Goal: Information Seeking & Learning: Learn about a topic

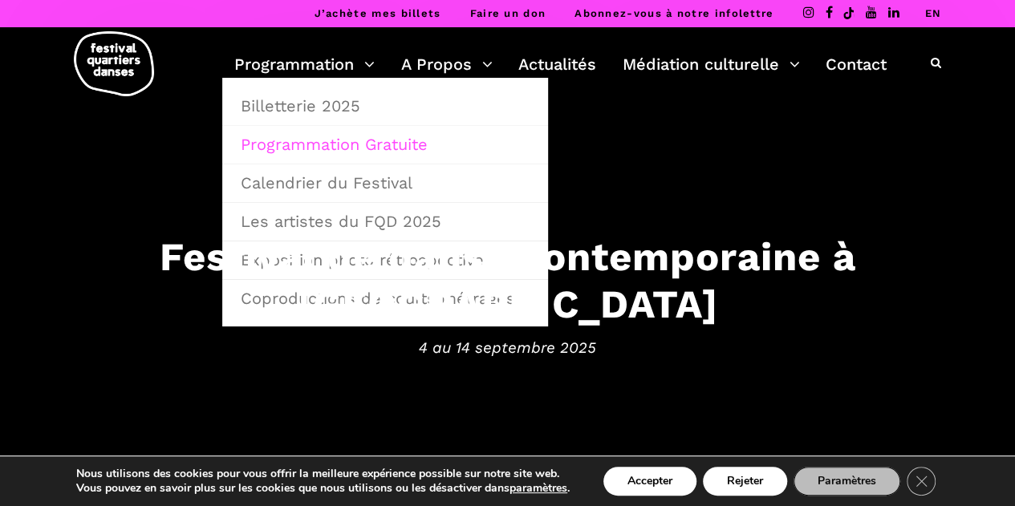
click at [317, 150] on link "Programmation Gratuite" at bounding box center [385, 144] width 308 height 37
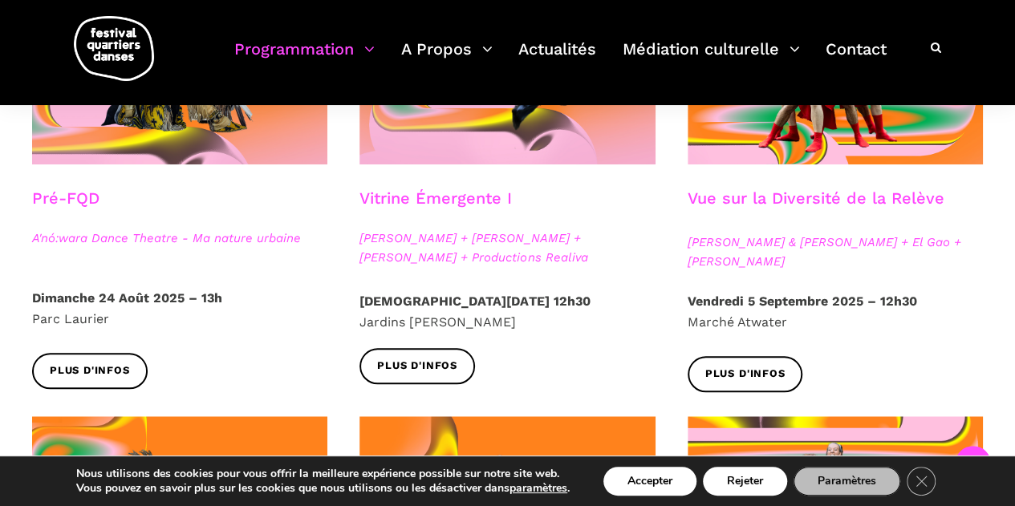
scroll to position [562, 0]
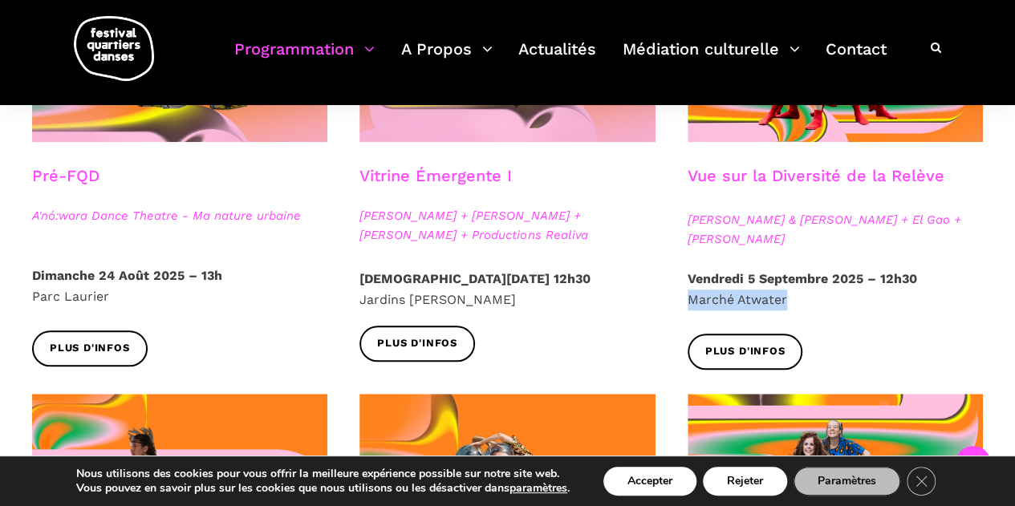
drag, startPoint x: 788, startPoint y: 296, endPoint x: 680, endPoint y: 301, distance: 107.6
click at [680, 301] on div "Vendredi 5 Septembre 2025 – 12h30 Marché Atwater" at bounding box center [834, 301] width 327 height 65
copy p "Marché Atwater"
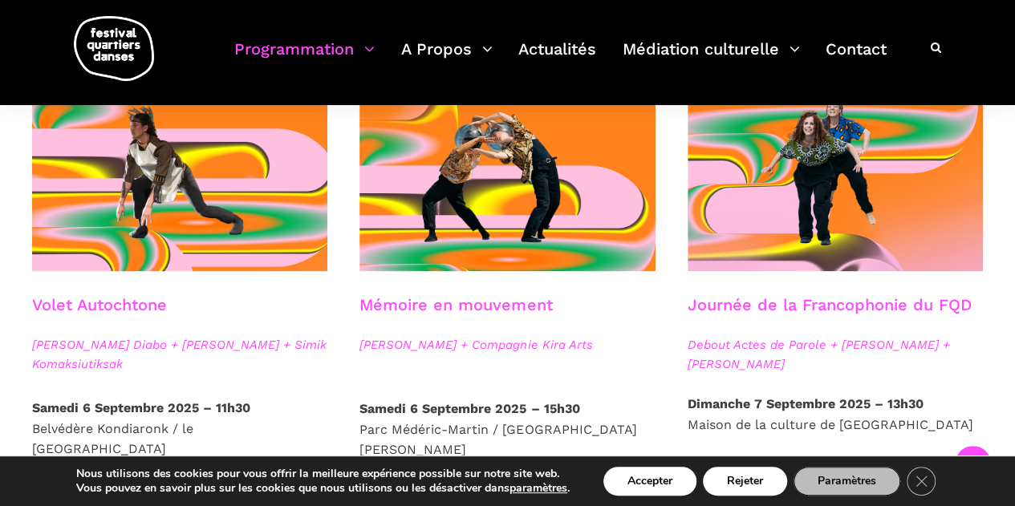
scroll to position [963, 0]
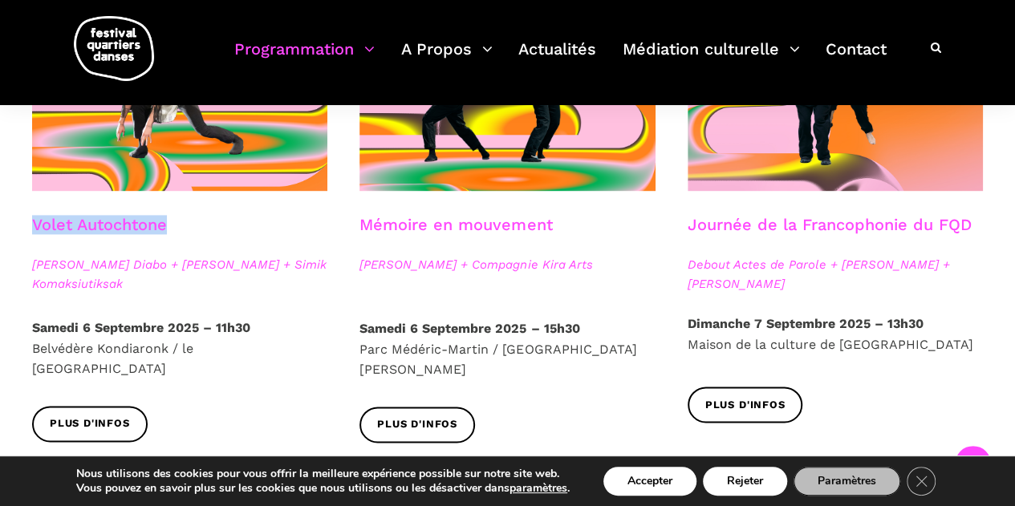
drag, startPoint x: 204, startPoint y: 225, endPoint x: 32, endPoint y: 224, distance: 171.7
click at [32, 224] on div "Volet Autochtone" at bounding box center [179, 235] width 295 height 40
copy link "Volet Autochtone"
click at [98, 416] on span "Plus d'infos" at bounding box center [90, 424] width 80 height 17
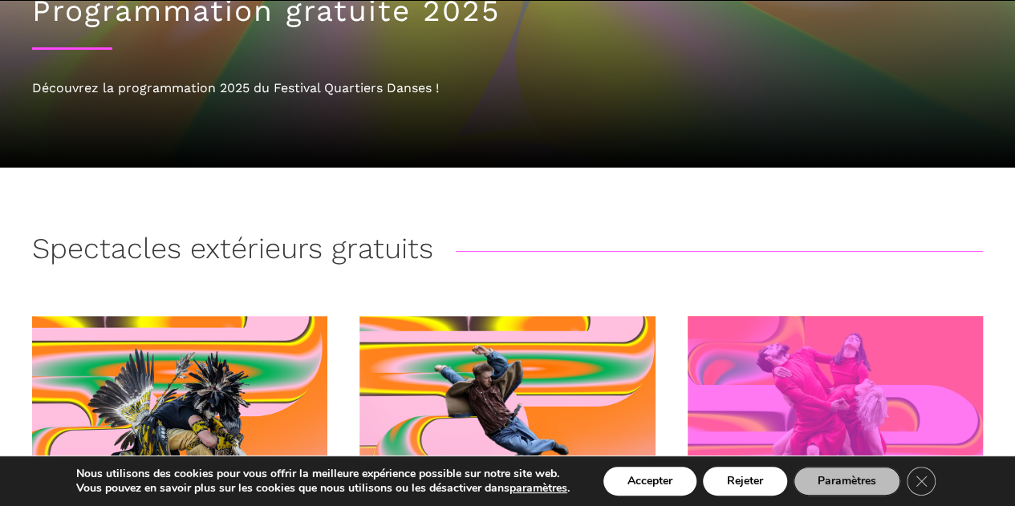
scroll to position [241, 0]
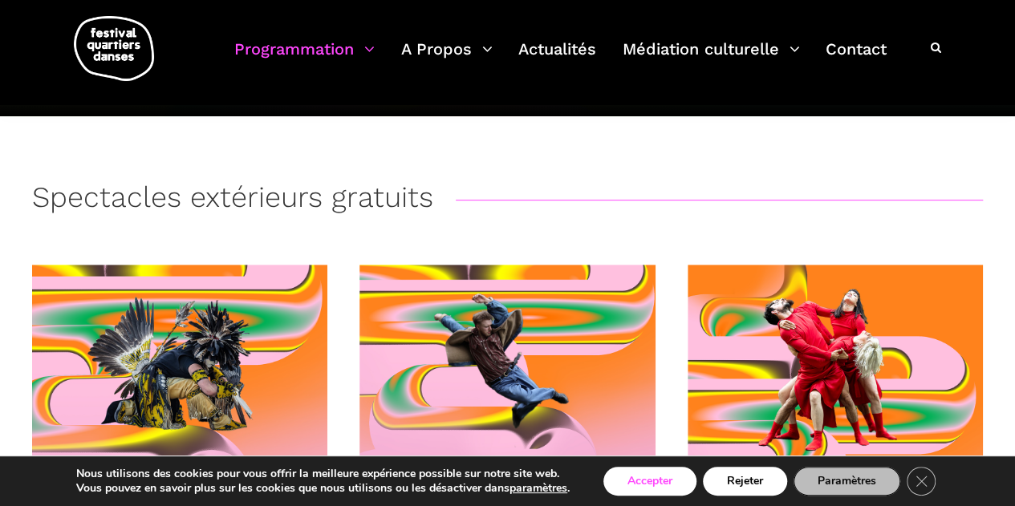
click at [658, 481] on button "Accepter" at bounding box center [649, 481] width 93 height 29
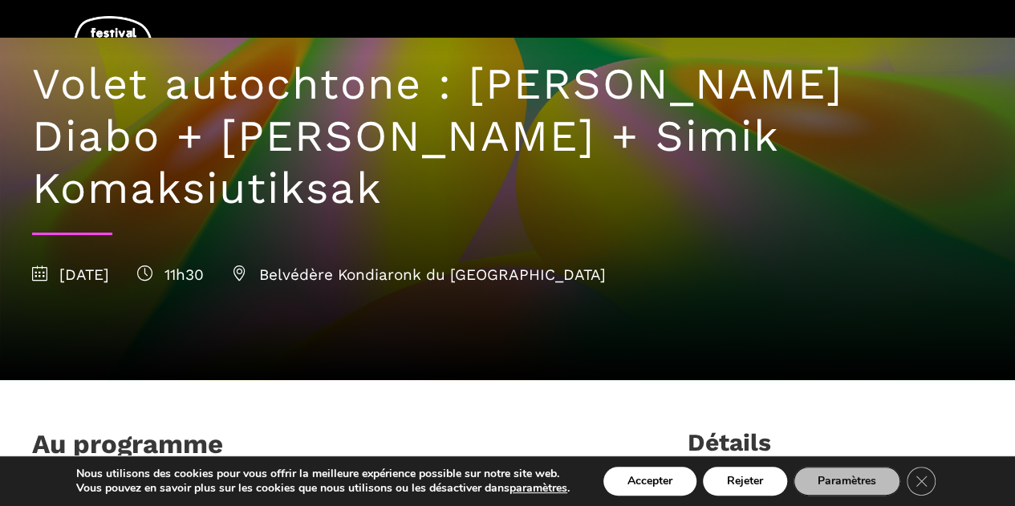
scroll to position [160, 0]
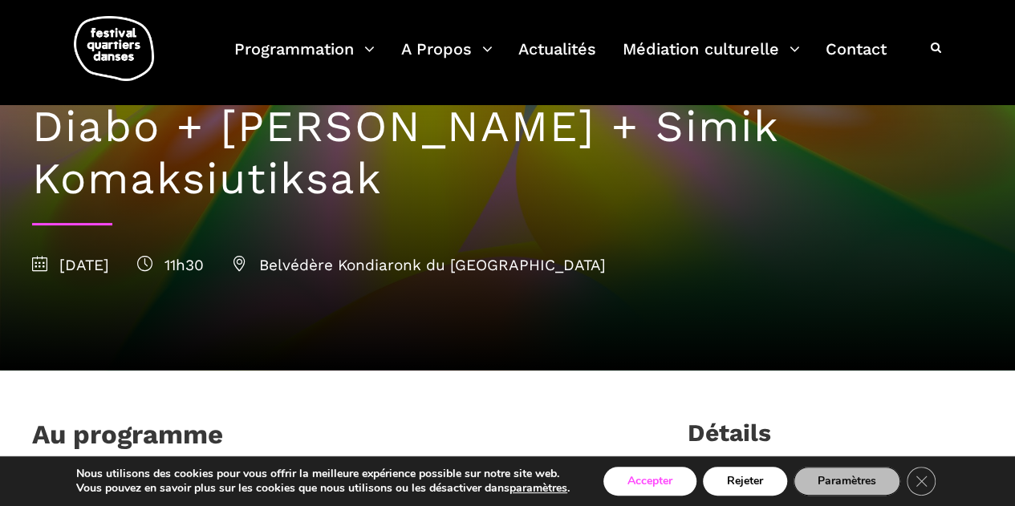
click at [647, 484] on button "Accepter" at bounding box center [649, 481] width 93 height 29
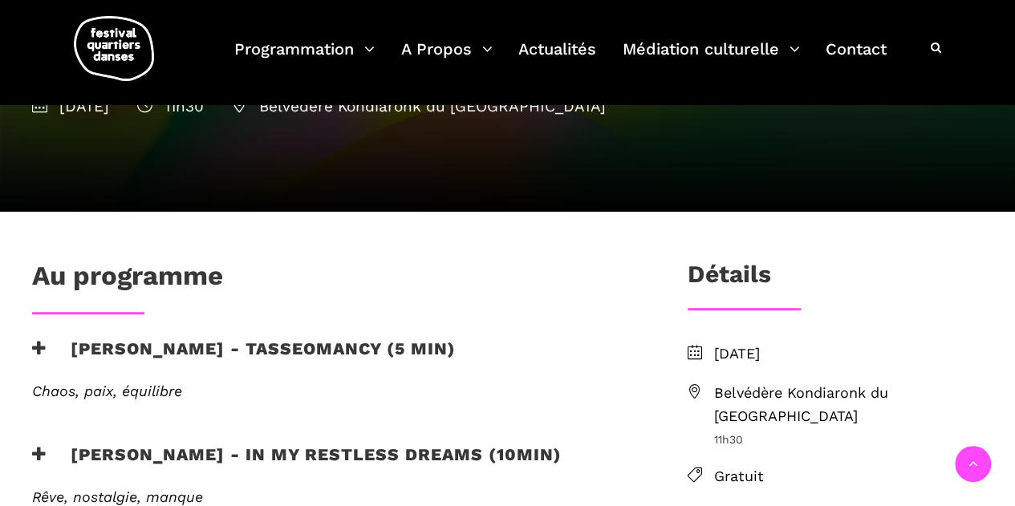
scroll to position [321, 0]
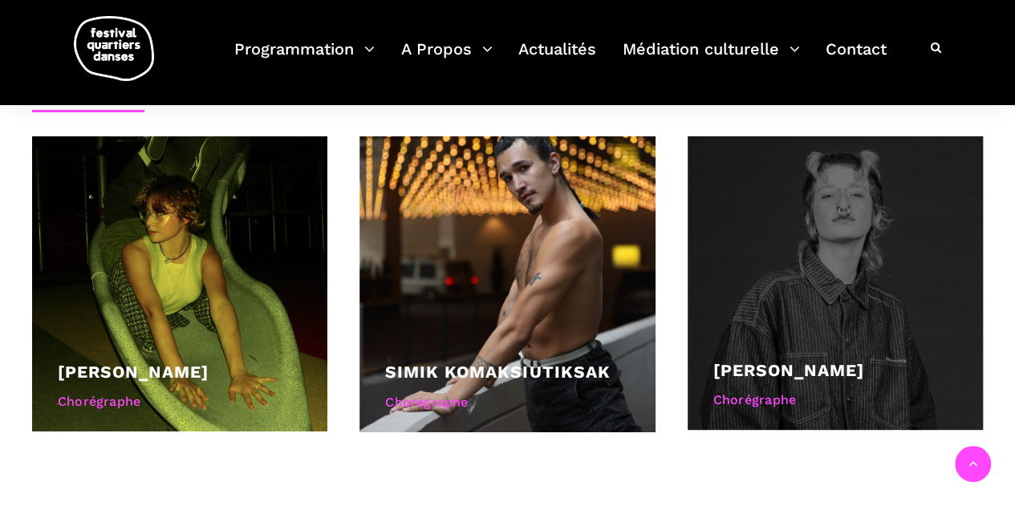
scroll to position [1123, 0]
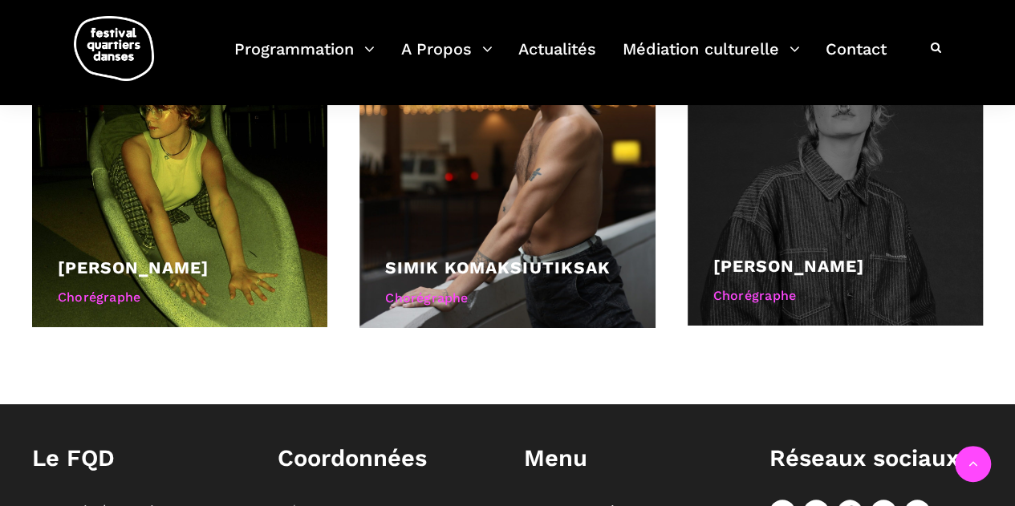
click at [828, 256] on link "Marshall Diabo" at bounding box center [788, 266] width 151 height 20
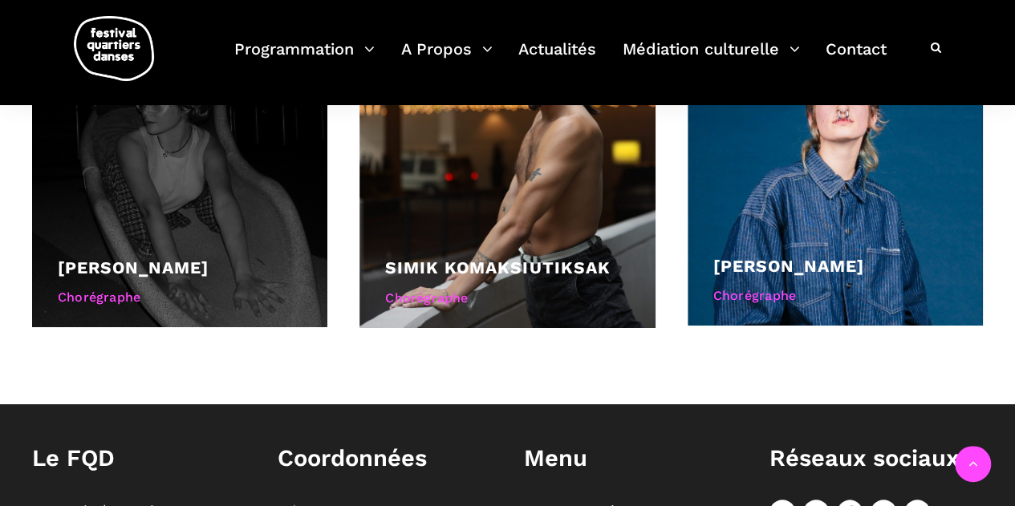
click at [193, 254] on div "Ryleigh Mayo" at bounding box center [180, 267] width 244 height 27
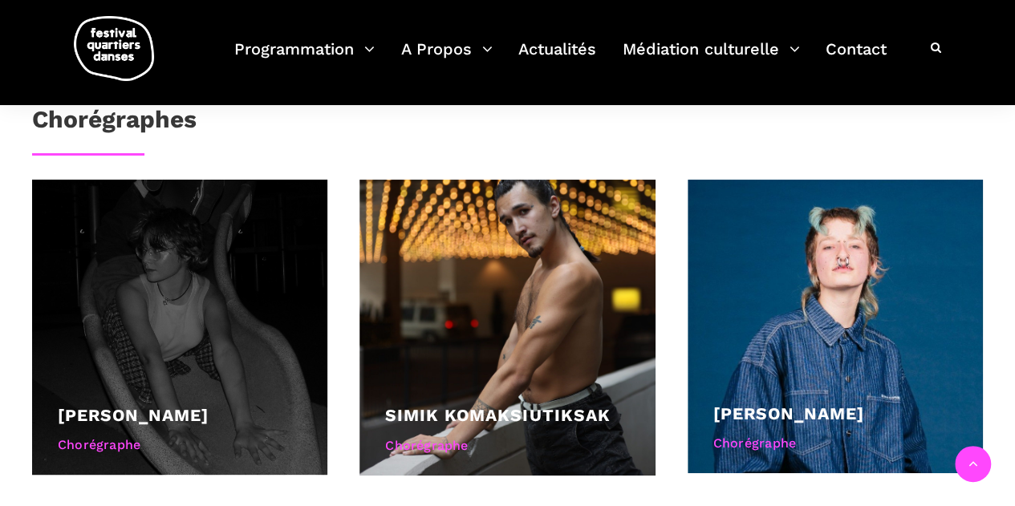
scroll to position [963, 0]
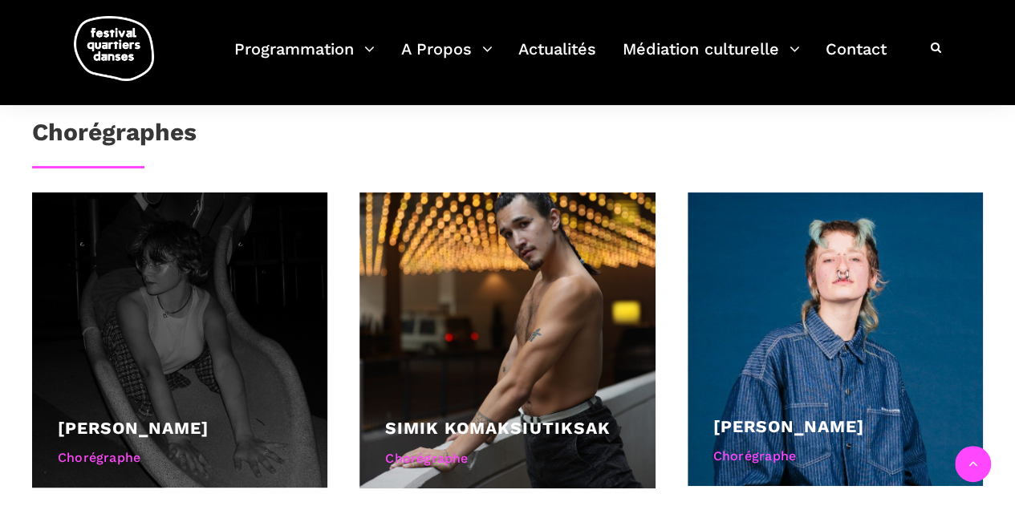
click at [243, 276] on div at bounding box center [179, 340] width 295 height 295
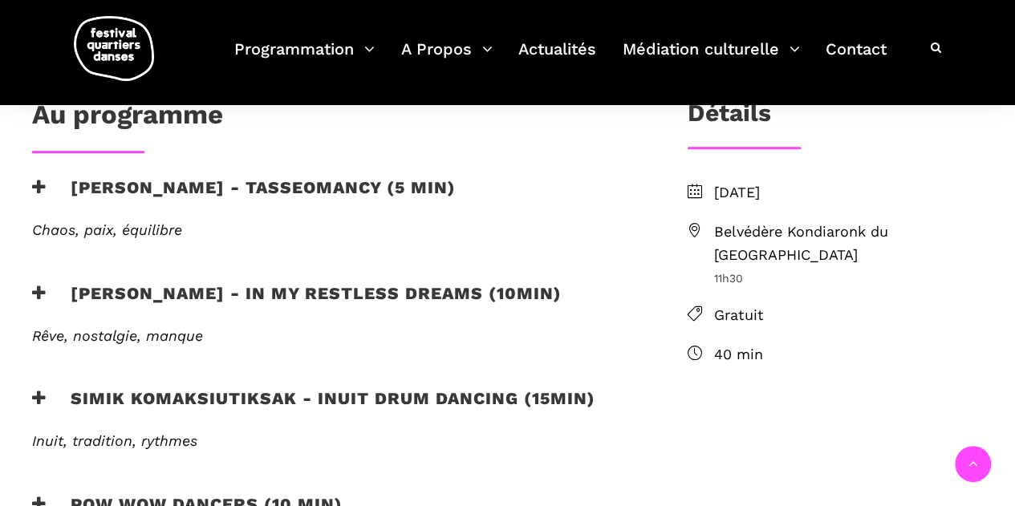
scroll to position [481, 0]
click at [176, 290] on h3 "Ryleigh Mayo - In my restless dreams (10min)" at bounding box center [296, 302] width 529 height 40
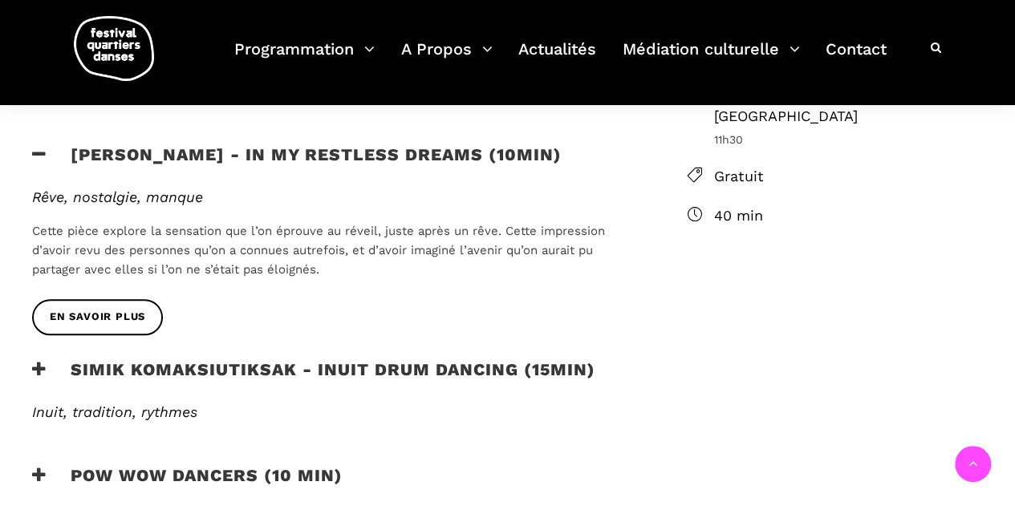
scroll to position [642, 0]
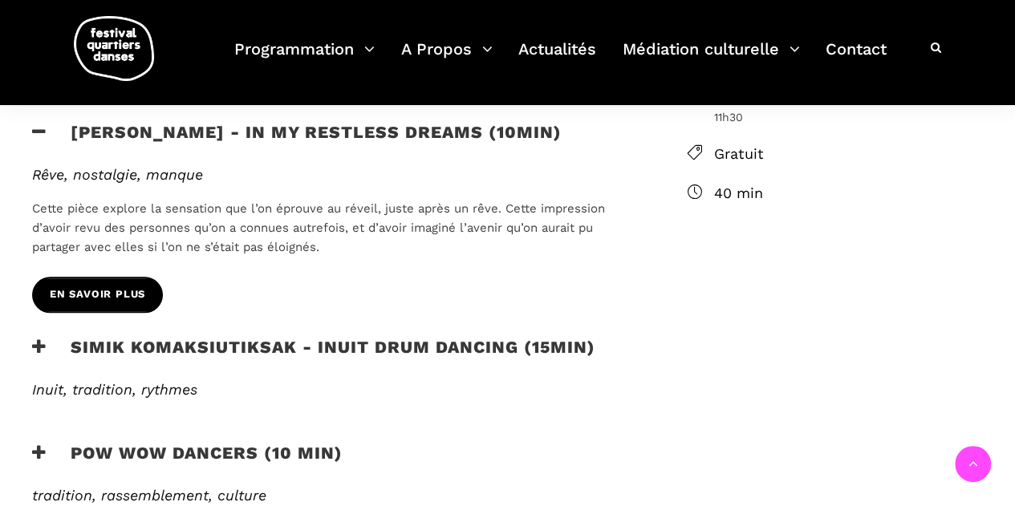
click at [134, 296] on span "en savoir plus" at bounding box center [97, 294] width 95 height 17
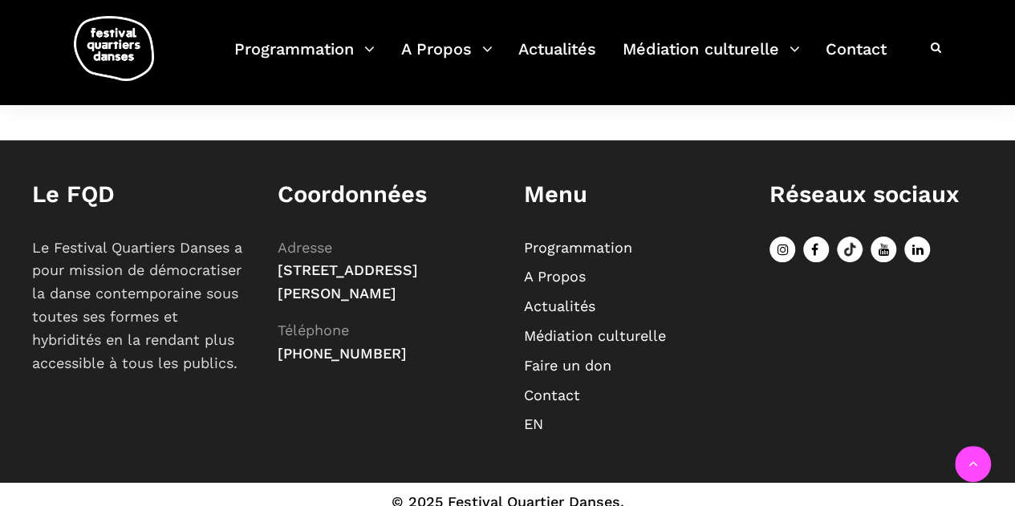
scroll to position [1511, 0]
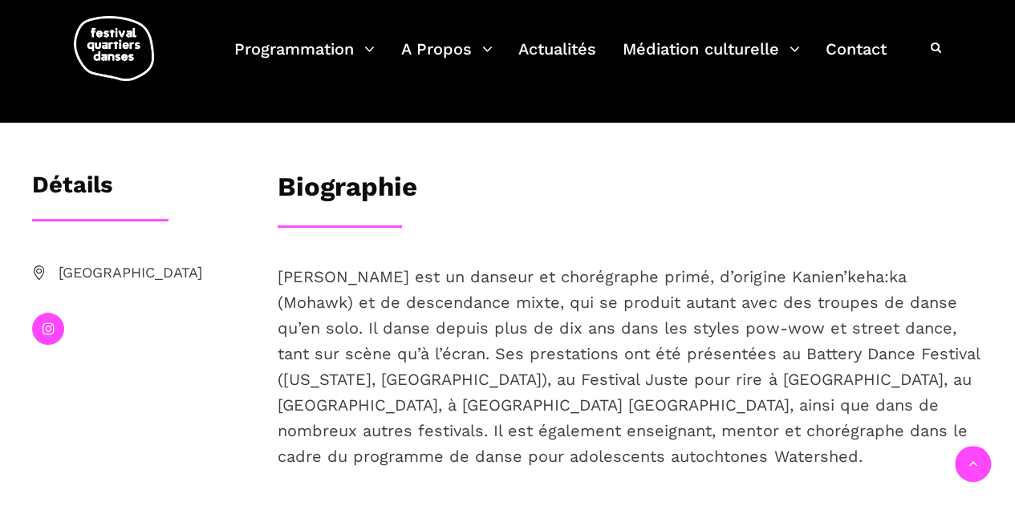
scroll to position [401, 0]
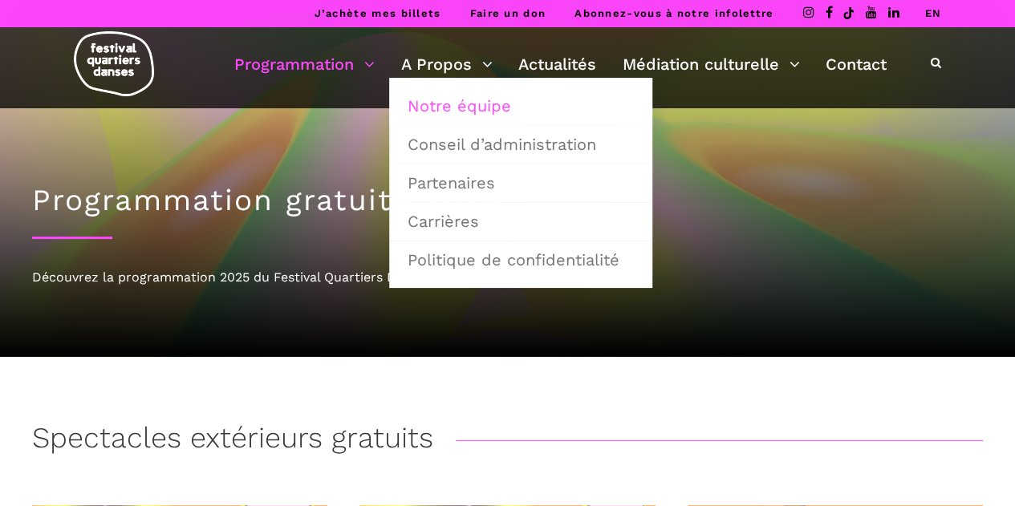
click at [467, 106] on link "Notre équipe" at bounding box center [520, 105] width 245 height 37
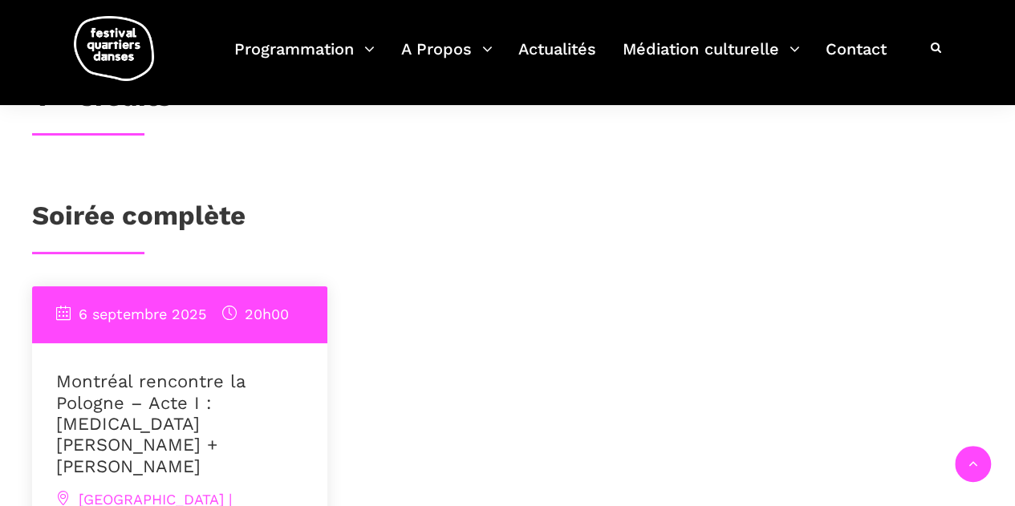
scroll to position [963, 0]
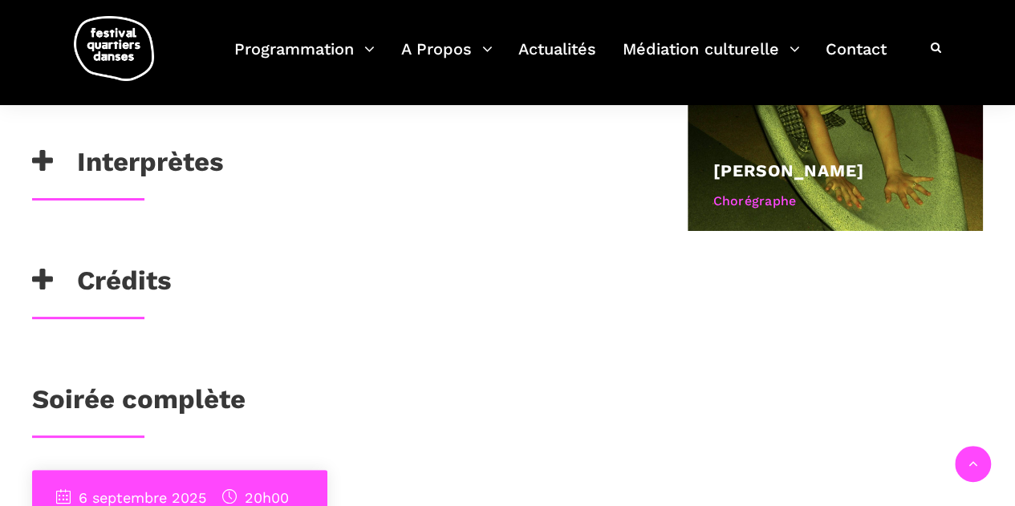
click at [121, 296] on h3 "Crédits" at bounding box center [102, 285] width 140 height 40
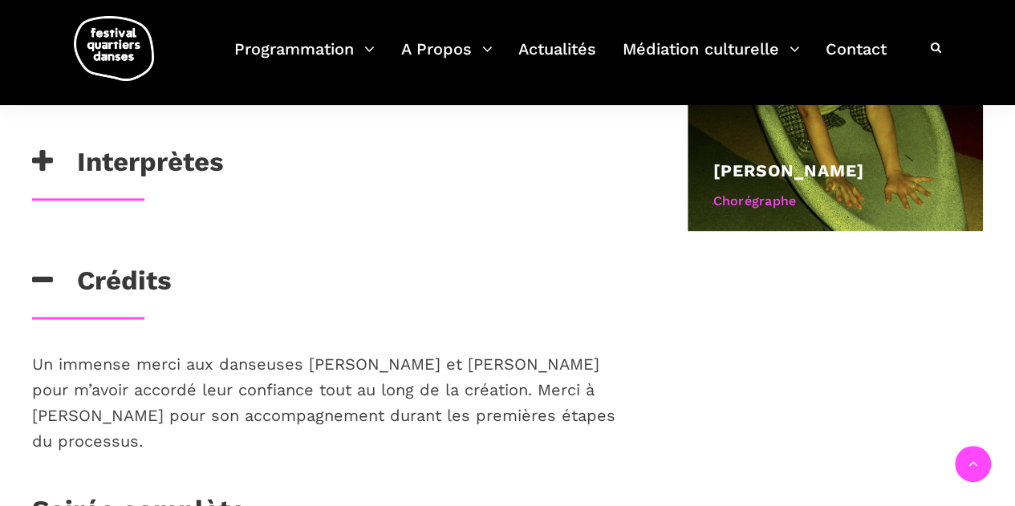
click at [159, 156] on h3 "Interprètes" at bounding box center [128, 166] width 192 height 40
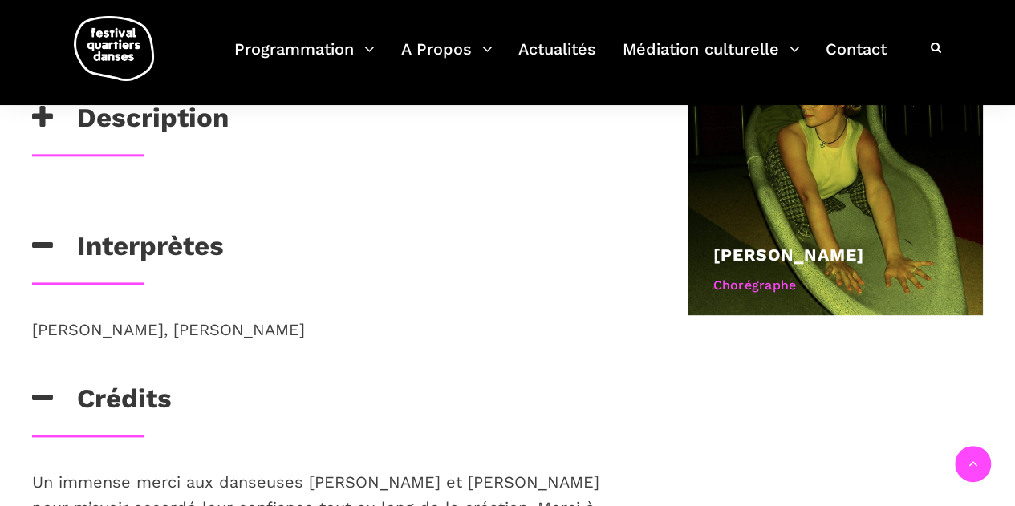
scroll to position [722, 0]
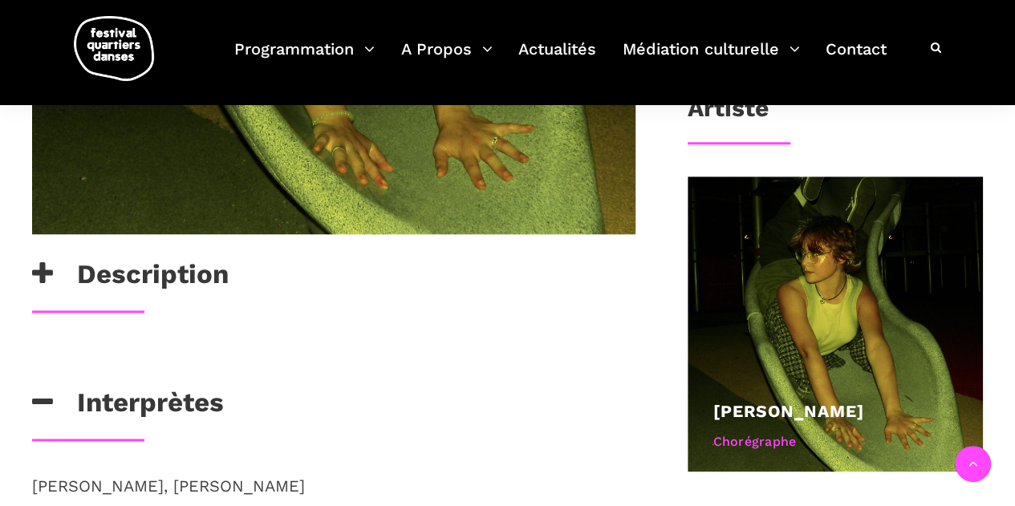
click at [173, 273] on h3 "Description" at bounding box center [130, 278] width 197 height 40
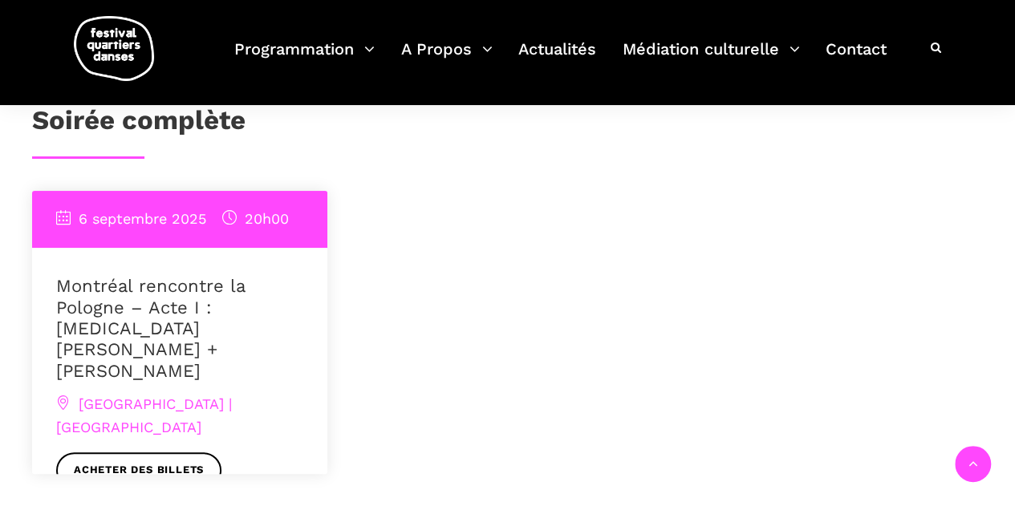
scroll to position [1925, 0]
